Goal: Task Accomplishment & Management: Manage account settings

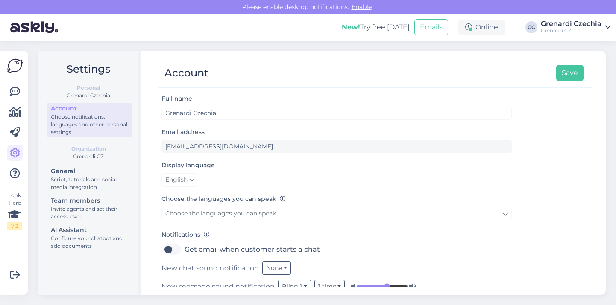
click at [558, 24] on div "Grenardi Czechia" at bounding box center [571, 23] width 61 height 7
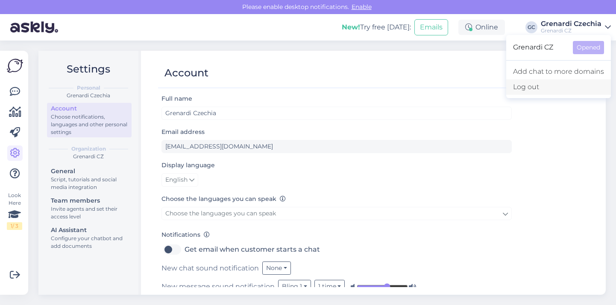
click at [524, 85] on div "Log out" at bounding box center [558, 86] width 105 height 15
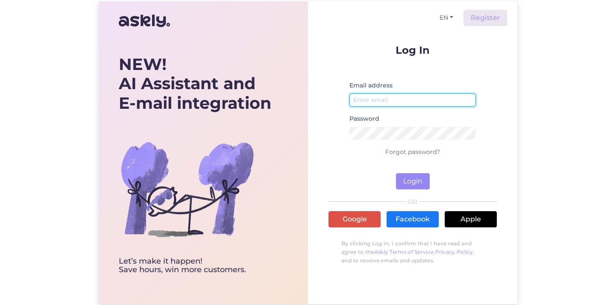
type input "janis.ezergailis@given.lv"
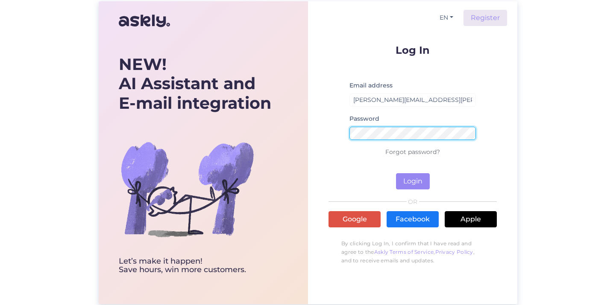
click at [412, 181] on button "Login" at bounding box center [413, 181] width 34 height 16
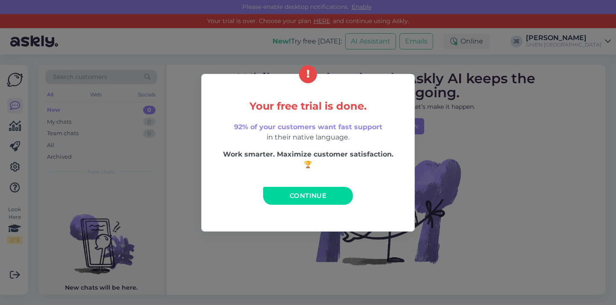
click at [316, 199] on span "Continue" at bounding box center [308, 196] width 37 height 8
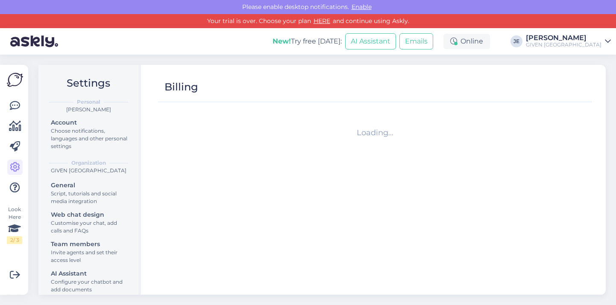
click at [568, 39] on div "Janis Ezergailis" at bounding box center [564, 38] width 76 height 7
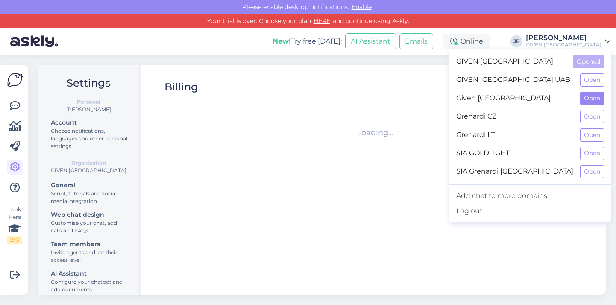
click at [582, 97] on button "Open" at bounding box center [592, 98] width 24 height 13
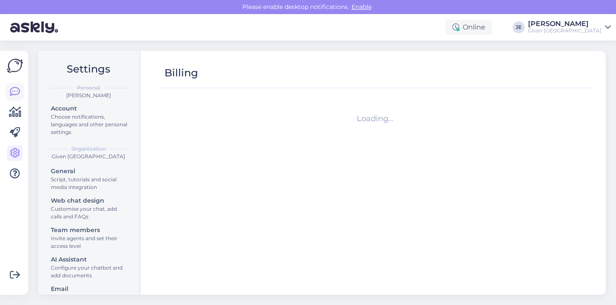
click at [19, 91] on icon at bounding box center [15, 92] width 10 height 10
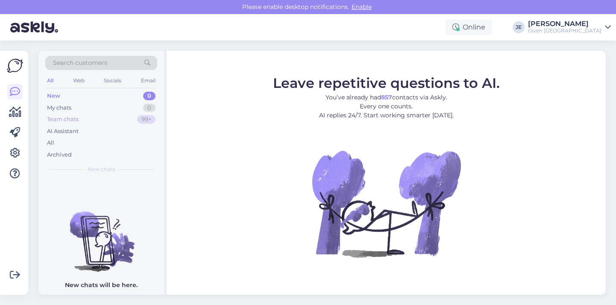
click at [77, 118] on div "Team chats" at bounding box center [63, 119] width 32 height 9
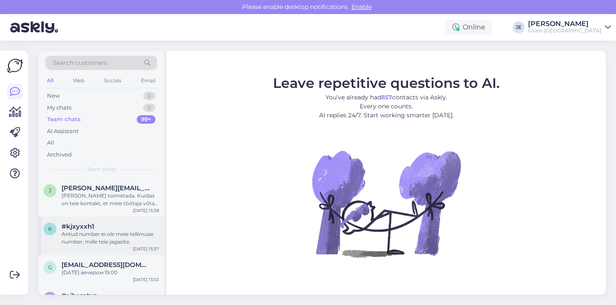
click at [100, 240] on div "Antud number ei ole meie tellimuse number, mille teie jagasite." at bounding box center [109, 238] width 97 height 15
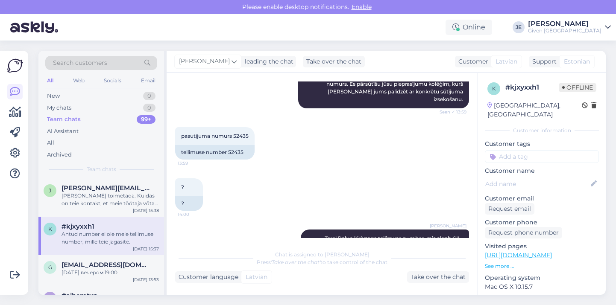
scroll to position [317, 0]
